Goal: Task Accomplishment & Management: Manage account settings

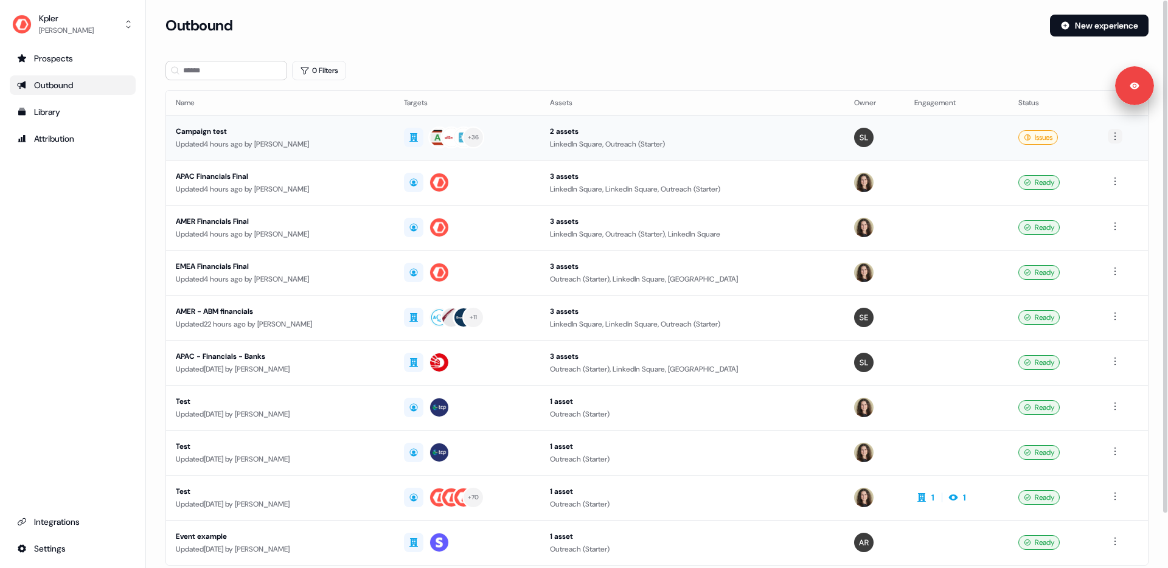
click at [1116, 136] on html "Signed in as [PERSON_NAME] Sign out For the best experience switch devices to a…" at bounding box center [584, 284] width 1168 height 568
click at [1092, 188] on div "Duplicate Delete" at bounding box center [1117, 168] width 78 height 45
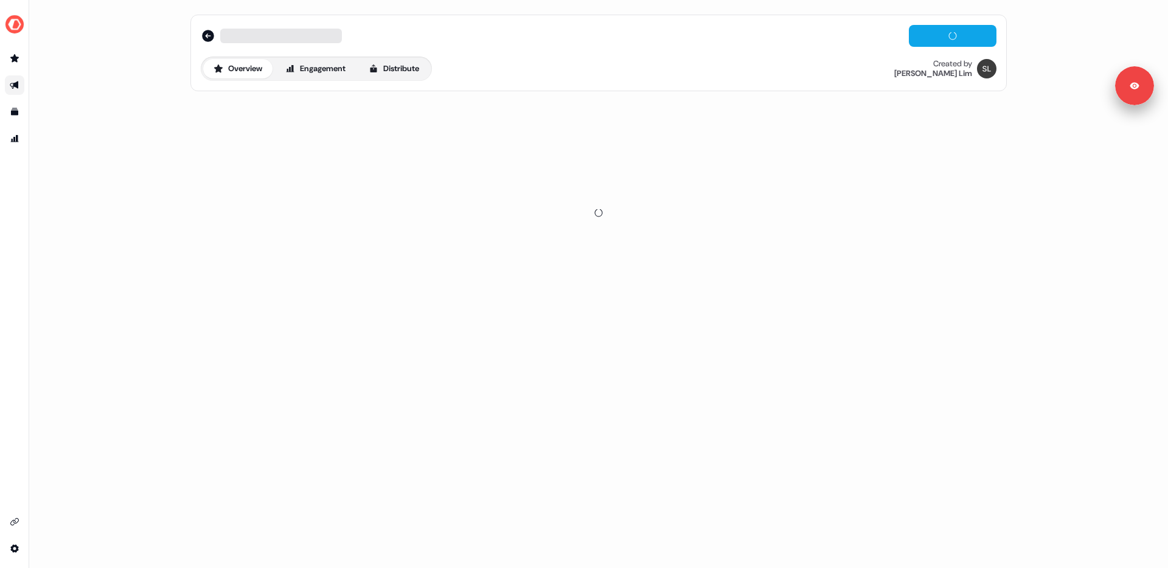
click at [1095, 182] on div "Overview Engagement Distribute Created by [PERSON_NAME]" at bounding box center [598, 284] width 1139 height 568
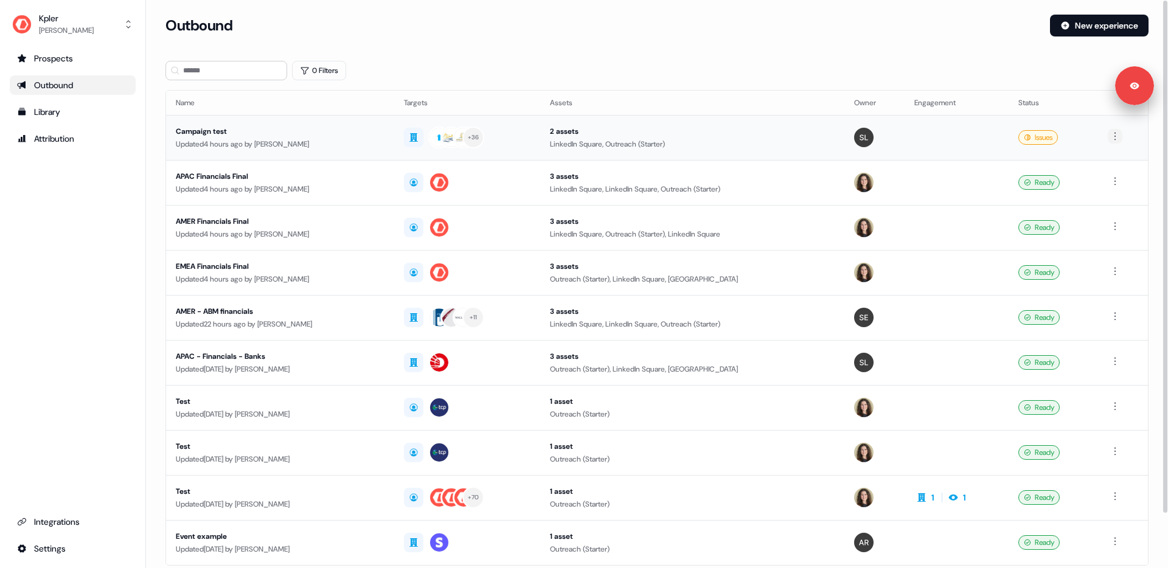
click at [1118, 139] on html "Signed in as [PERSON_NAME] Sign out For the best experience switch devices to a…" at bounding box center [584, 284] width 1168 height 568
click at [1106, 177] on span "Delete" at bounding box center [1095, 178] width 21 height 10
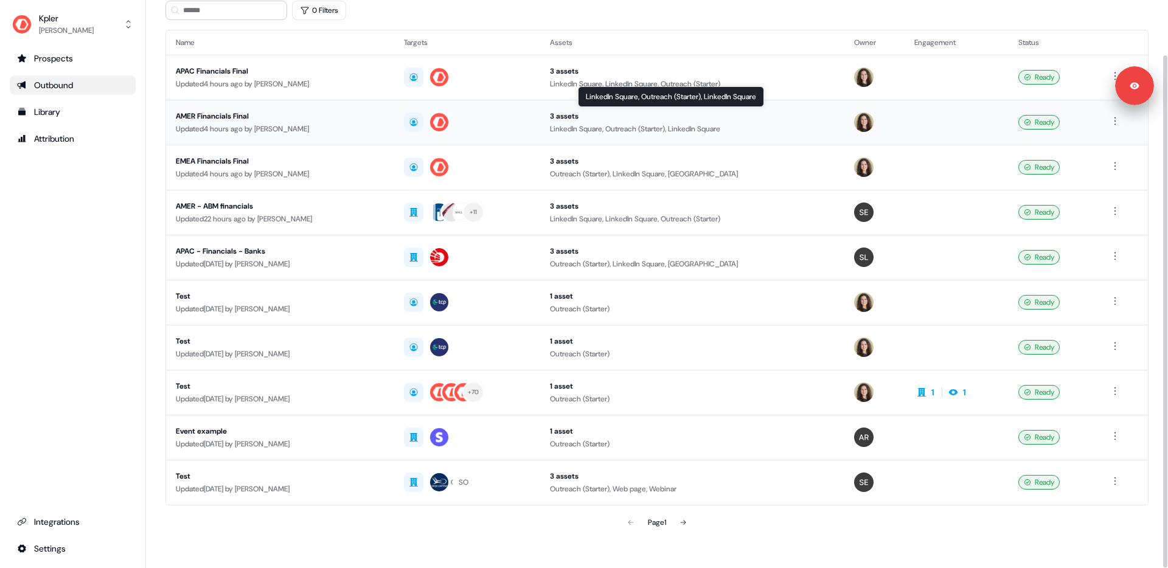
scroll to position [61, 0]
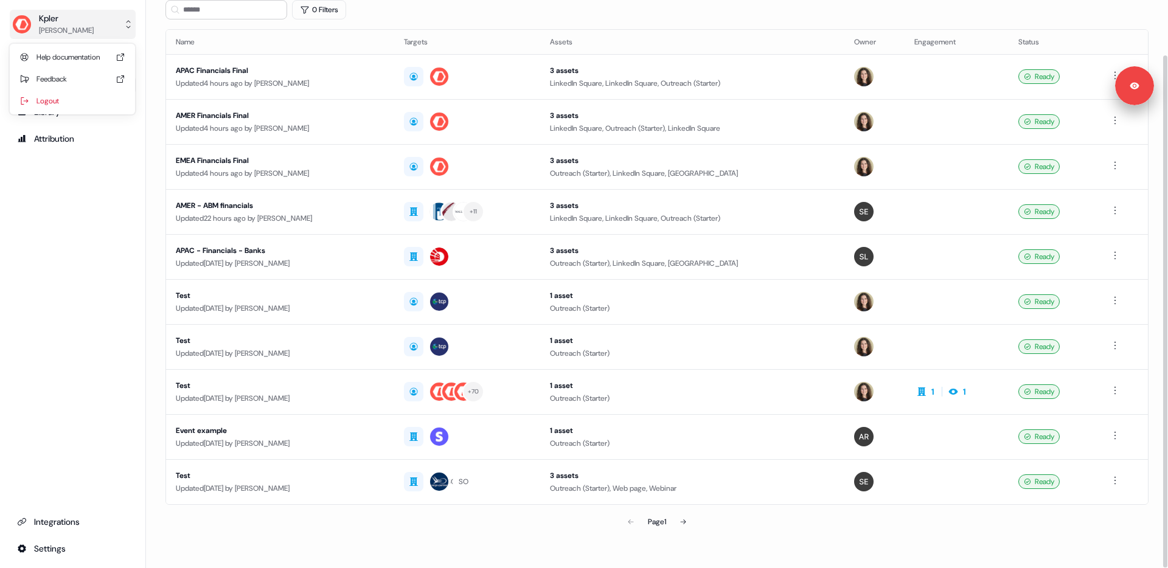
click at [79, 22] on div "Kpler" at bounding box center [66, 18] width 55 height 12
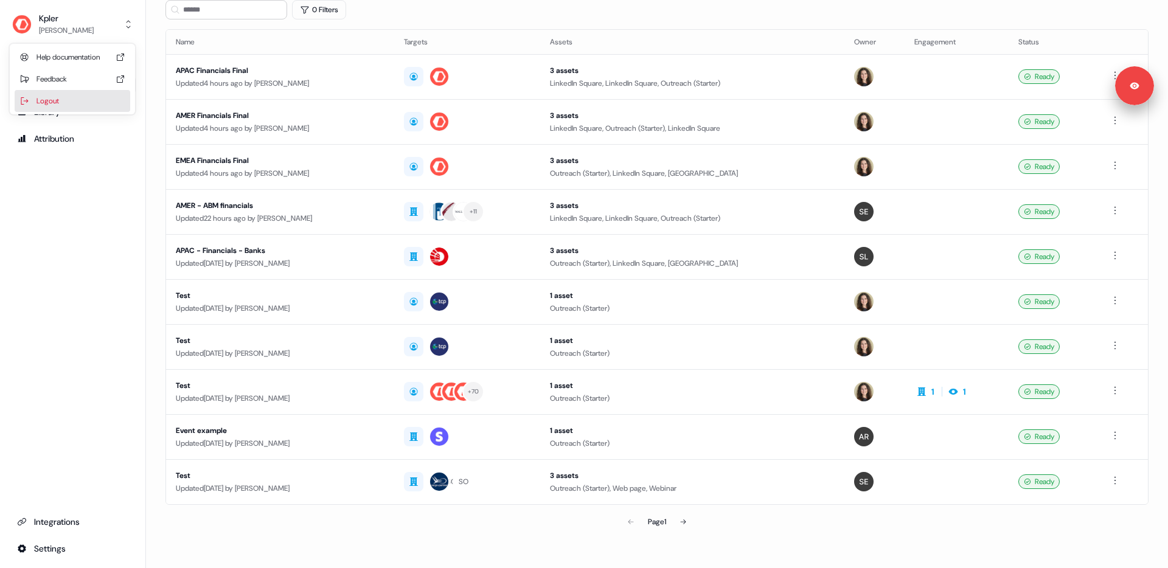
click at [60, 96] on div "Logout" at bounding box center [73, 101] width 116 height 22
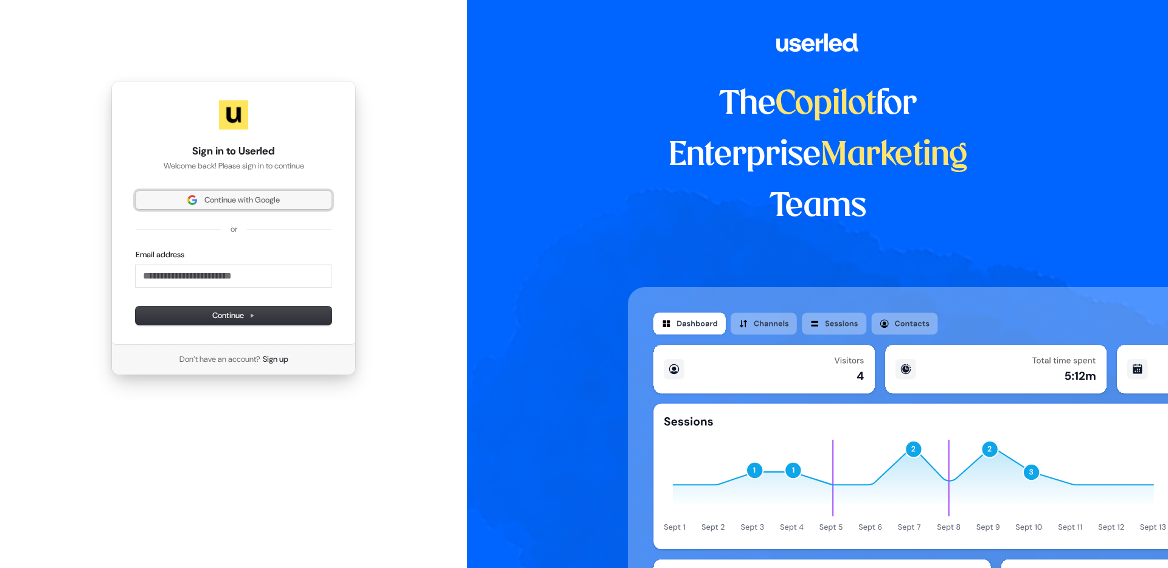
click at [234, 201] on span "Continue with Google" at bounding box center [241, 200] width 75 height 11
